Goal: Find specific page/section: Find specific page/section

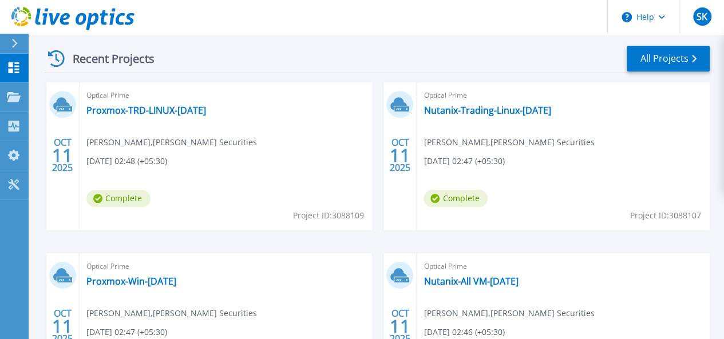
scroll to position [320, 0]
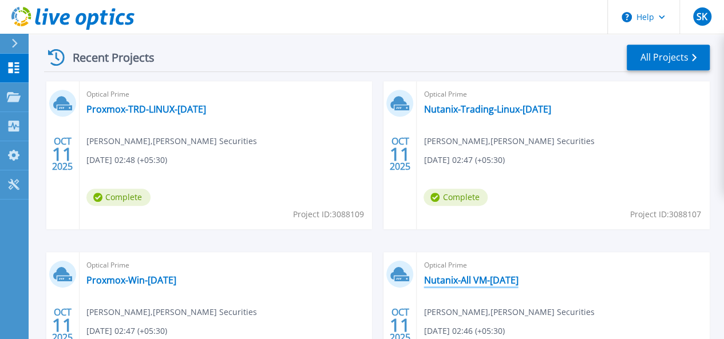
click at [423, 283] on link "Nutanix-All VM-[DATE]" at bounding box center [470, 280] width 94 height 11
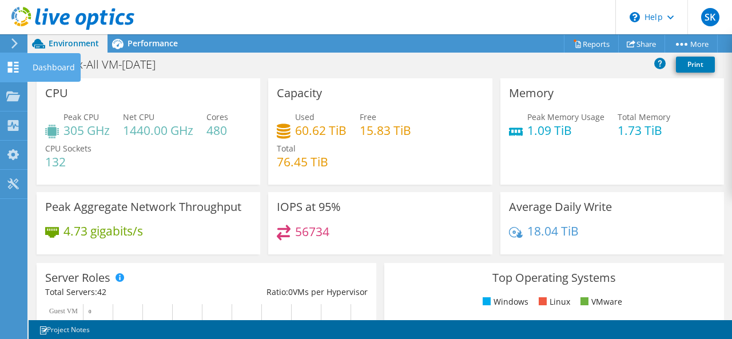
click at [15, 72] on use at bounding box center [13, 67] width 11 height 11
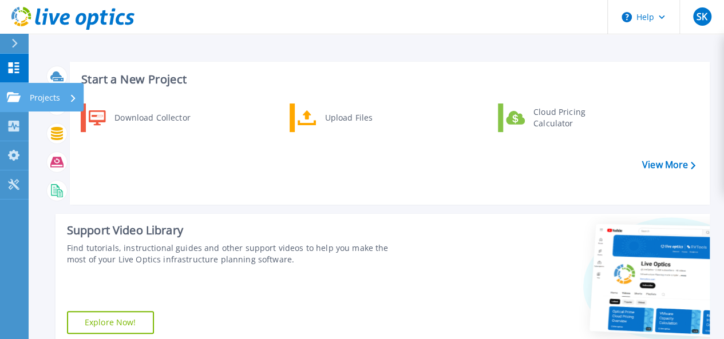
click at [15, 96] on icon at bounding box center [14, 97] width 14 height 10
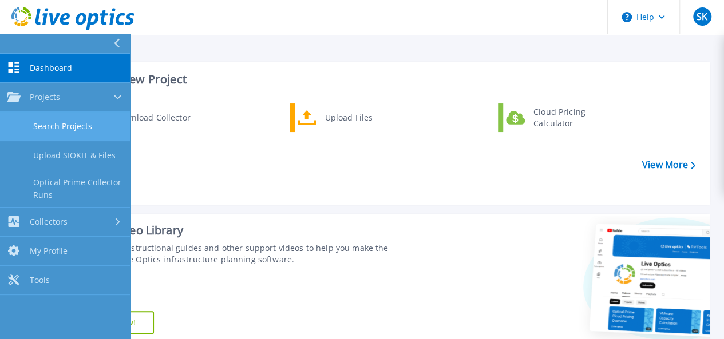
click at [85, 130] on link "Search Projects" at bounding box center [65, 126] width 130 height 29
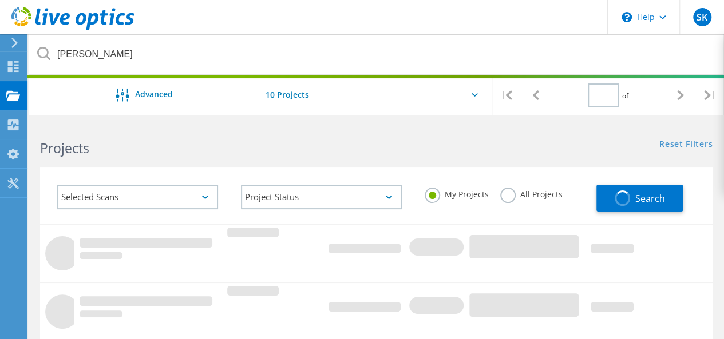
type input "1"
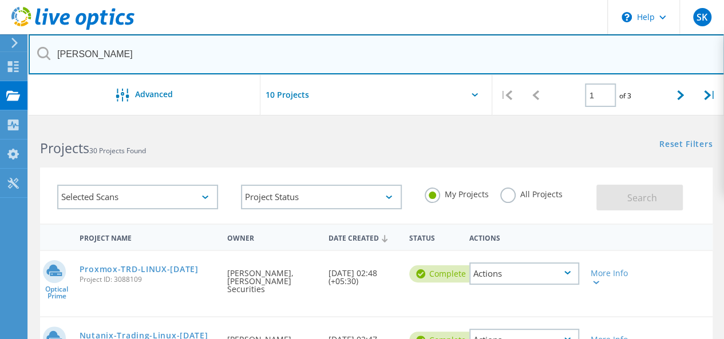
click at [146, 43] on input "Anand" at bounding box center [377, 54] width 696 height 40
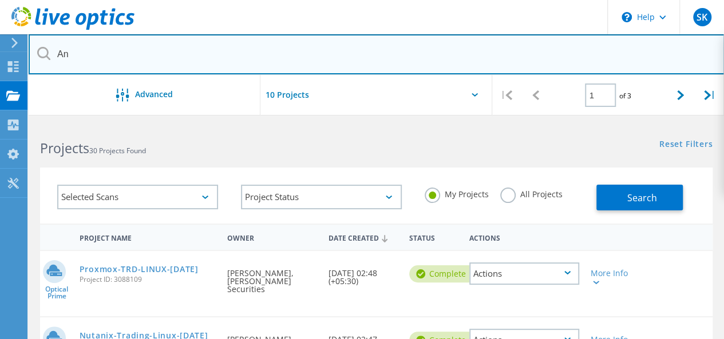
type input "A"
type input "canara"
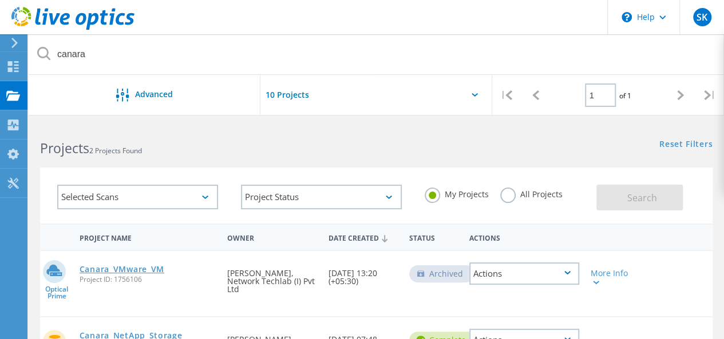
click at [134, 270] on link "Canara_VMware_VM" at bounding box center [122, 269] width 85 height 8
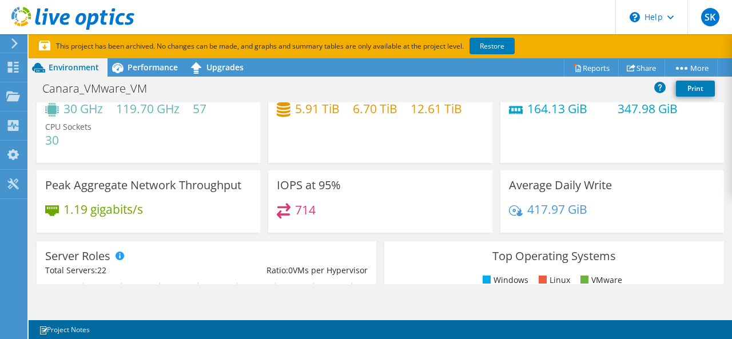
scroll to position [54, 0]
